Goal: Obtain resource: Download file/media

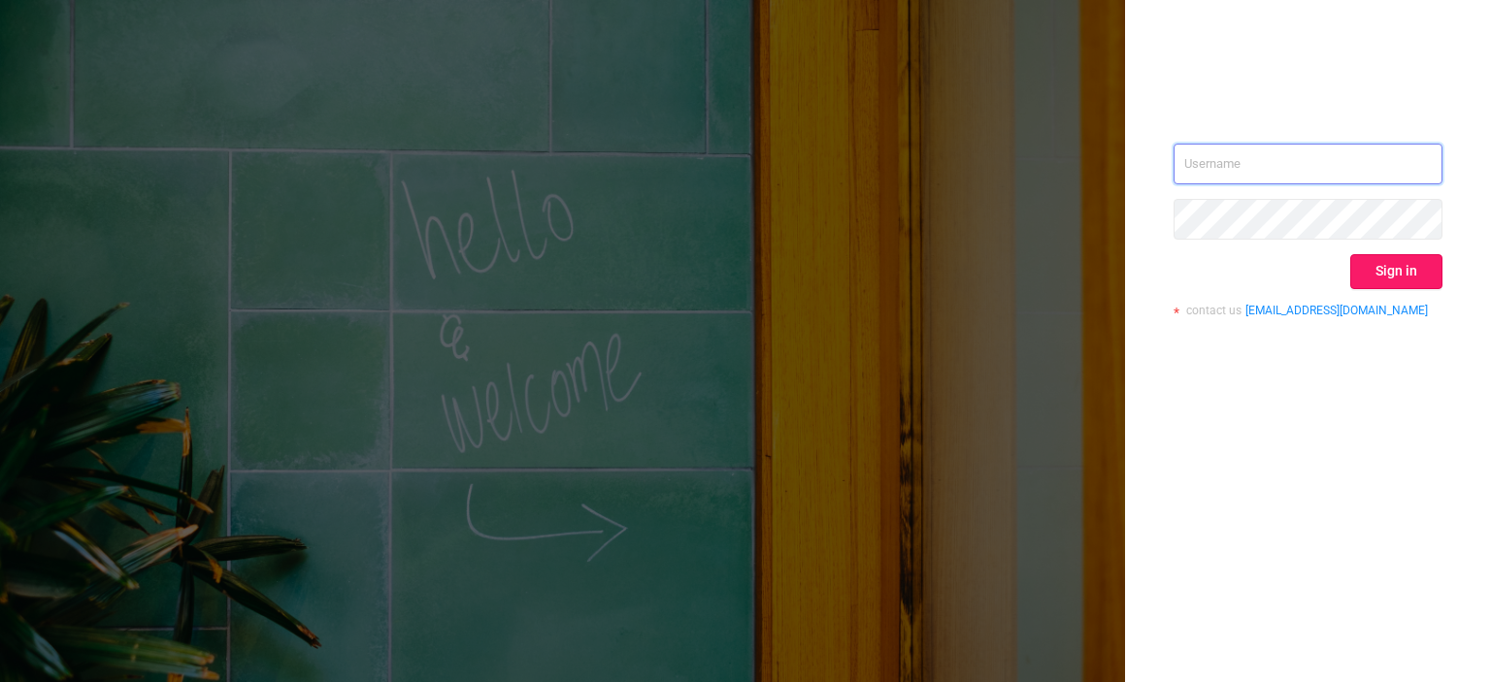
type input "[EMAIL_ADDRESS][DOMAIN_NAME]"
click at [1383, 267] on button "Sign in" at bounding box center [1396, 271] width 92 height 35
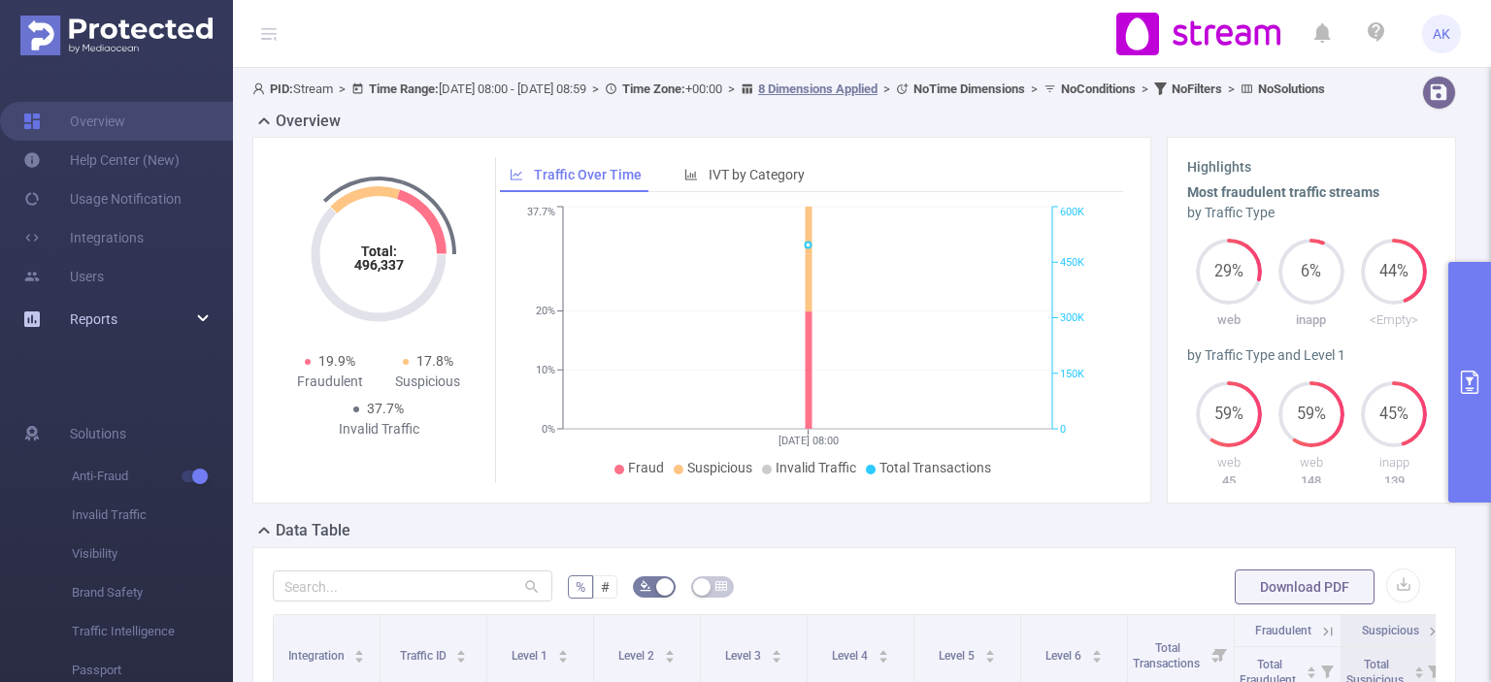
click at [190, 321] on div "Reports" at bounding box center [116, 319] width 233 height 39
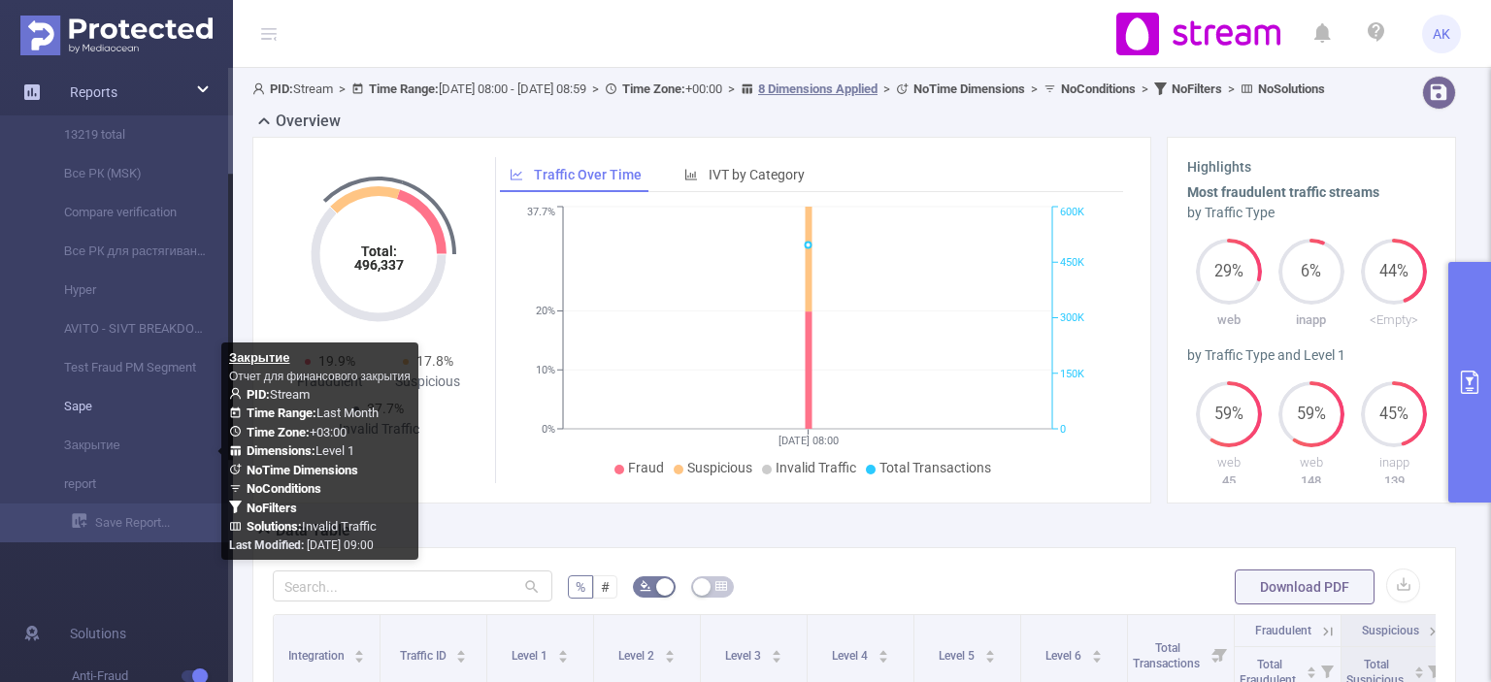
click at [93, 405] on link "Sape" at bounding box center [124, 406] width 171 height 39
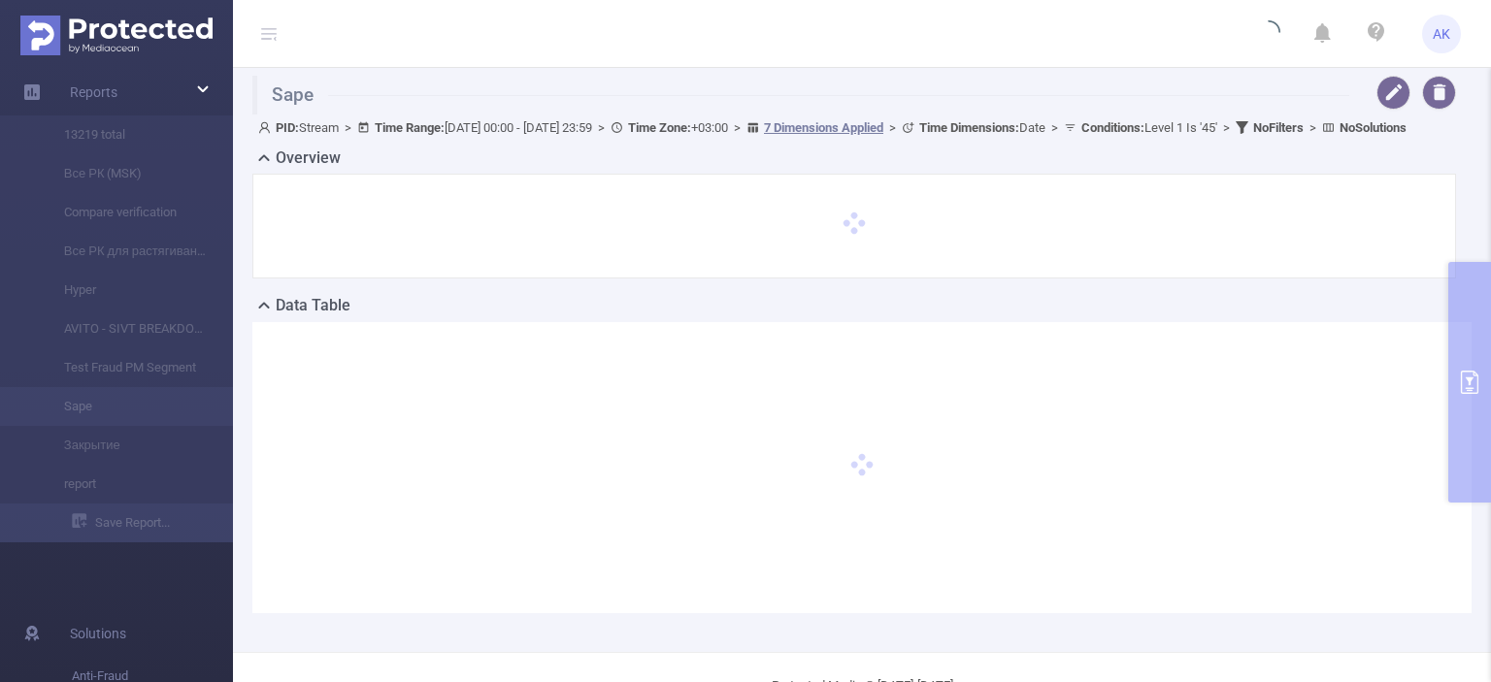
type input "[DATE] 00:00"
type input "[DATE] 23:59"
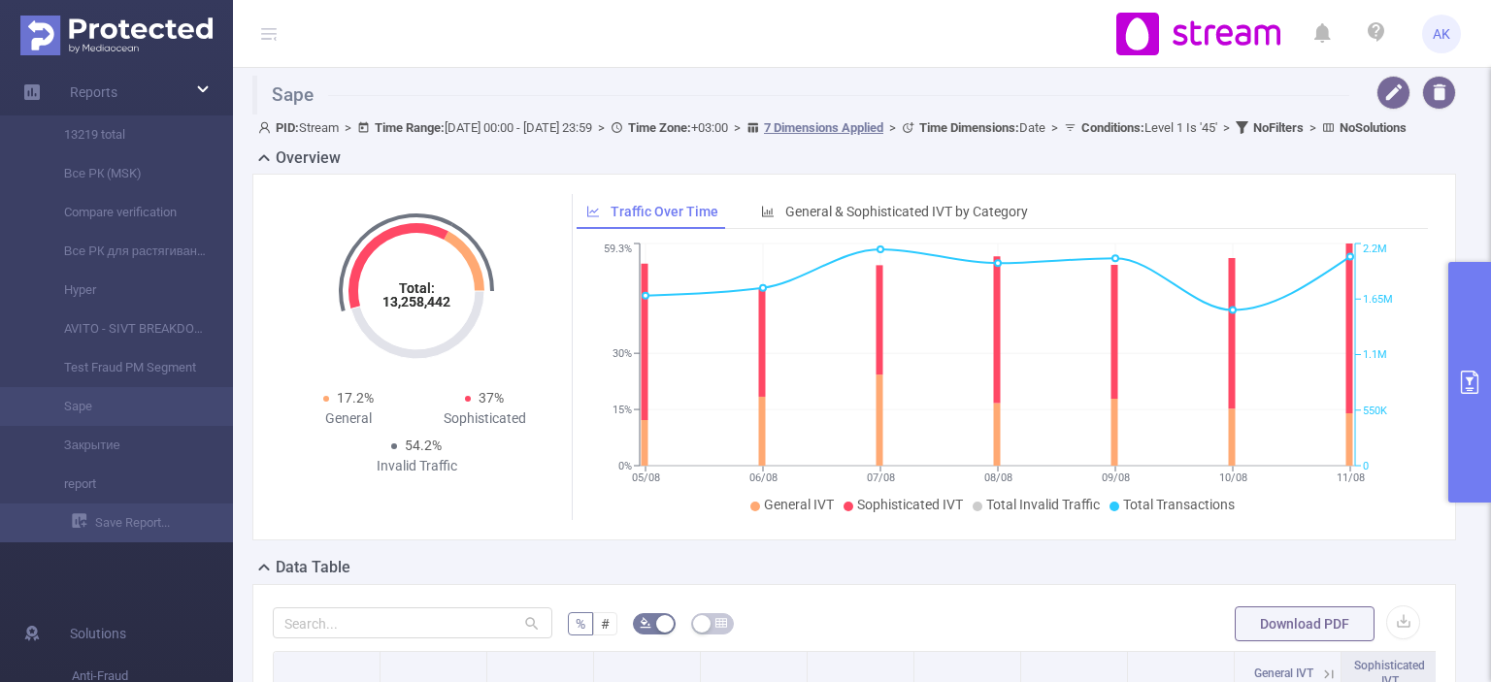
click at [1467, 289] on button "primary" at bounding box center [1469, 382] width 43 height 241
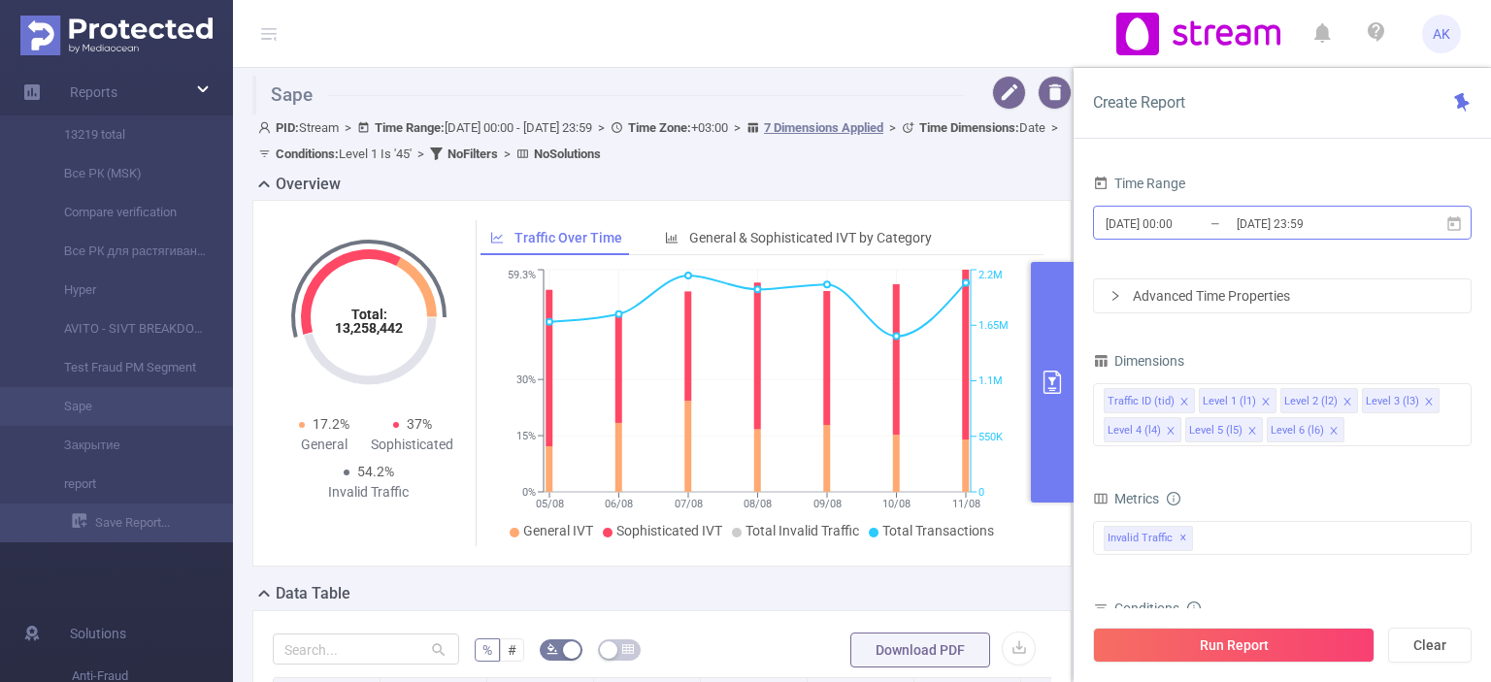
click at [1288, 225] on input "[DATE] 23:59" at bounding box center [1312, 224] width 157 height 26
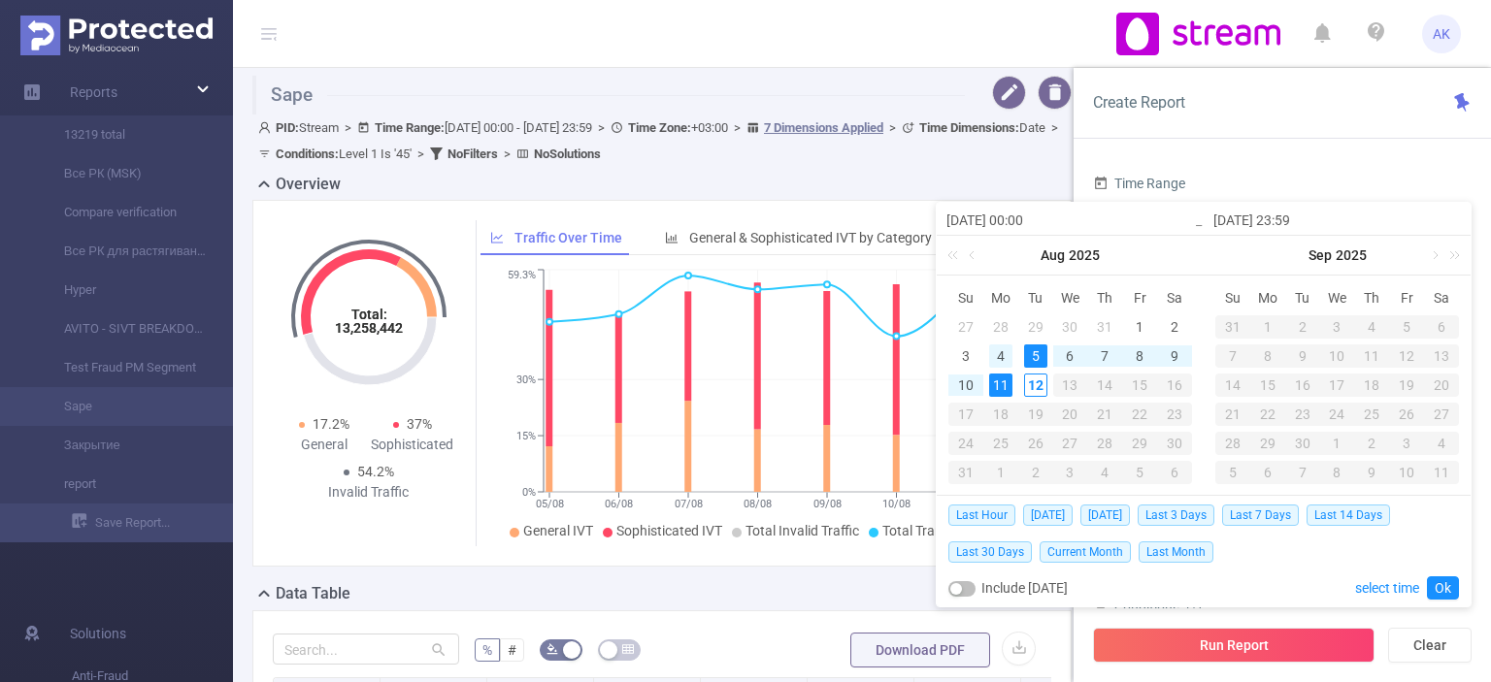
click at [1003, 354] on div "4" at bounding box center [1000, 356] width 23 height 23
click at [1005, 379] on div "11" at bounding box center [1000, 385] width 23 height 23
type input "[DATE] 00:00"
click at [1439, 586] on link "Ok" at bounding box center [1443, 587] width 32 height 23
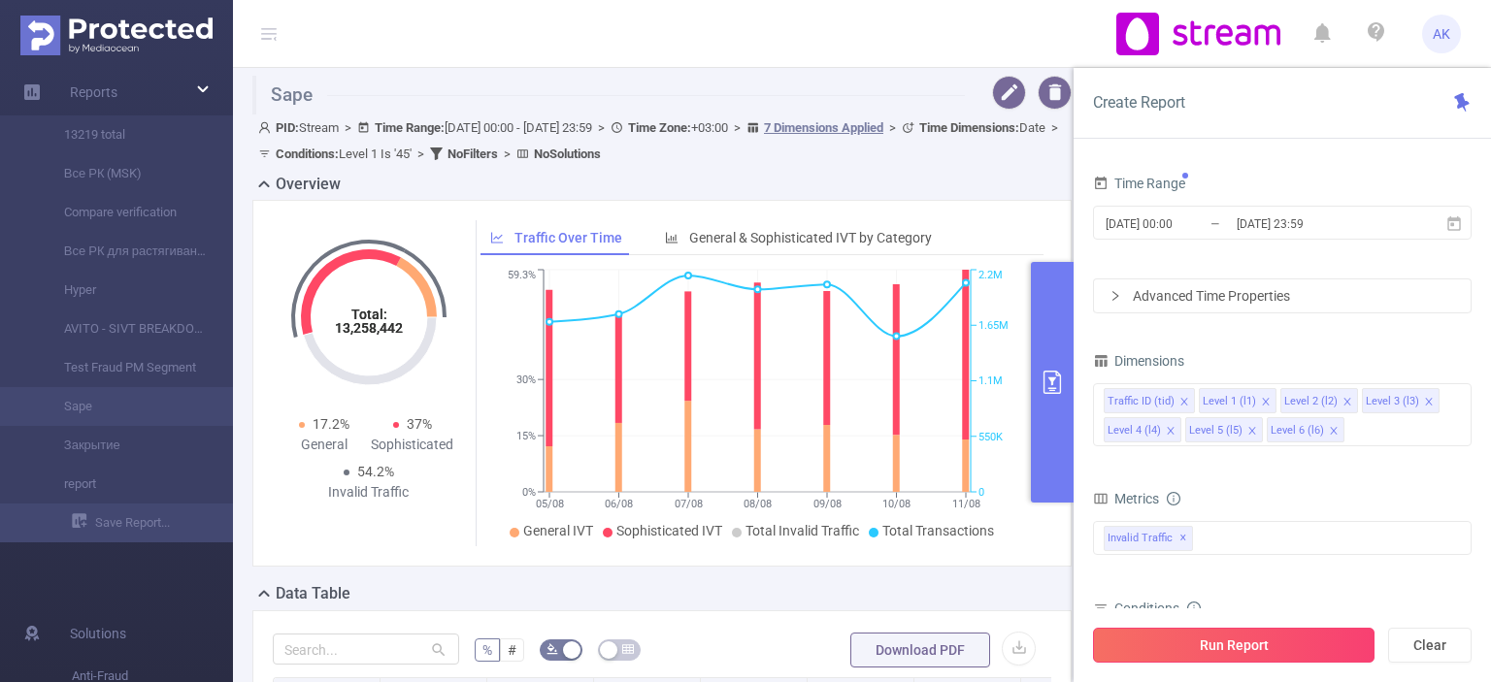
click at [1201, 635] on button "Run Report" at bounding box center [1233, 645] width 281 height 35
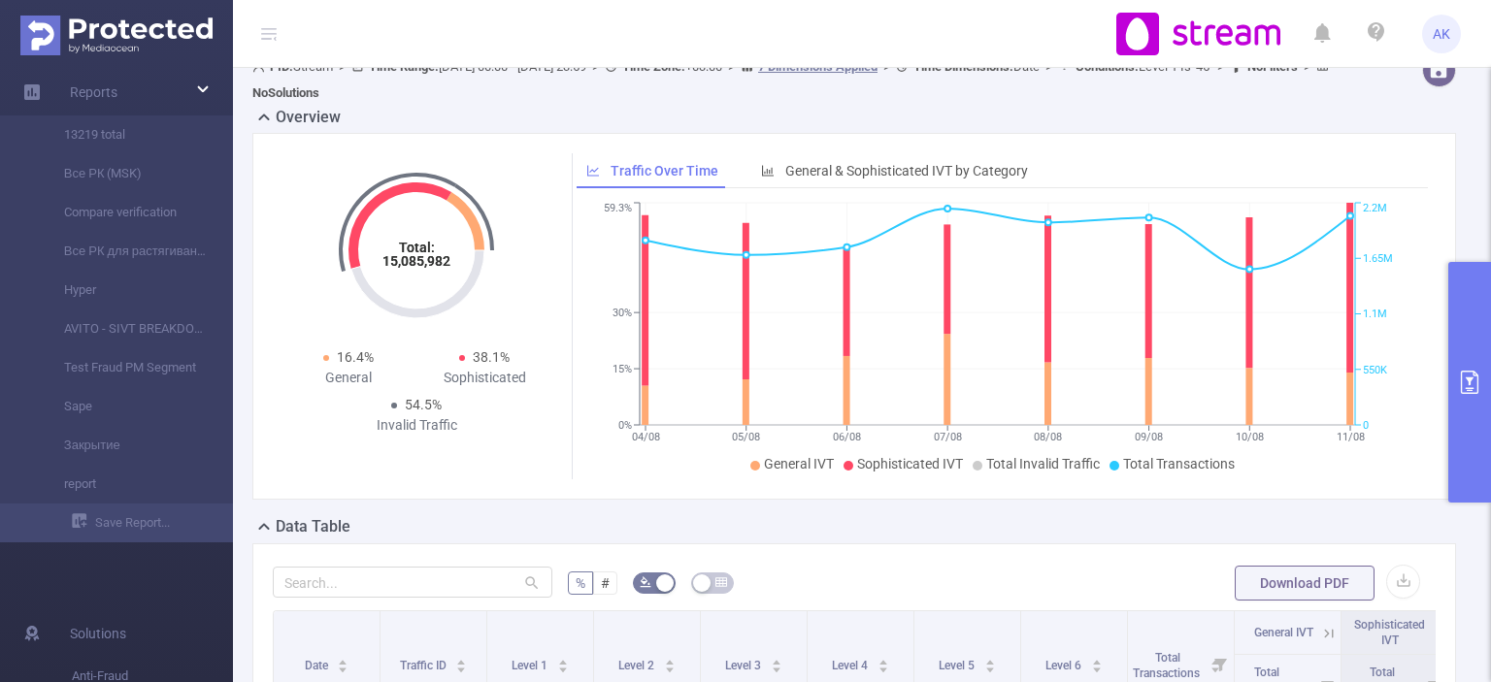
scroll to position [23, 0]
click at [1396, 574] on button "button" at bounding box center [1403, 581] width 34 height 34
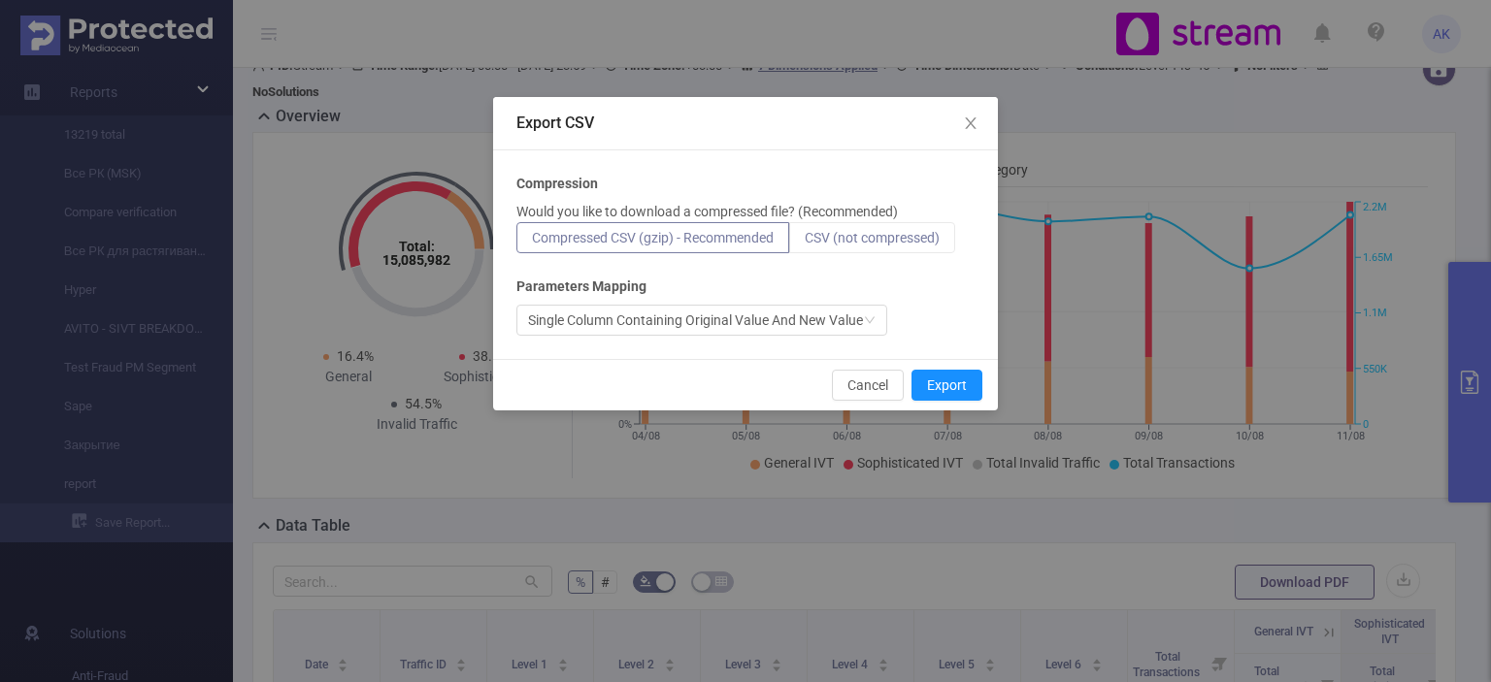
click at [864, 248] on label "CSV (not compressed)" at bounding box center [872, 237] width 166 height 31
click at [805, 243] on input "CSV (not compressed)" at bounding box center [805, 243] width 0 height 0
click at [949, 388] on button "Export" at bounding box center [946, 385] width 71 height 31
